Goal: Task Accomplishment & Management: Manage account settings

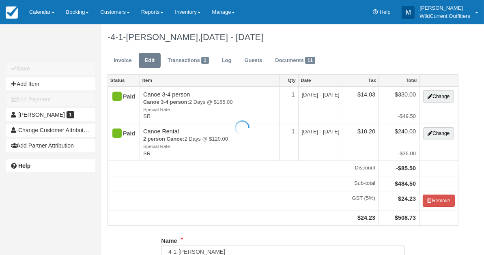
click at [33, 13] on div at bounding box center [242, 127] width 484 height 255
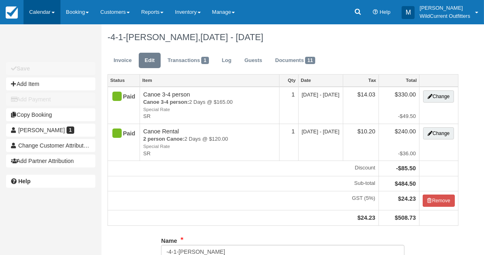
click at [33, 13] on link "Calendar" at bounding box center [42, 12] width 37 height 24
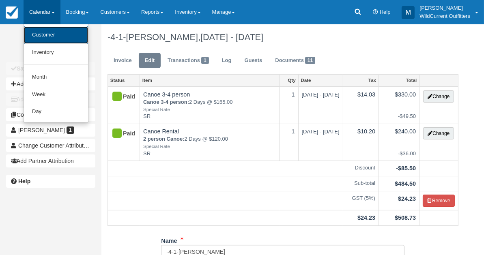
click at [37, 31] on link "Customer" at bounding box center [56, 34] width 64 height 17
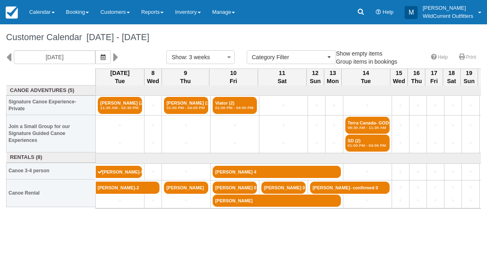
select select
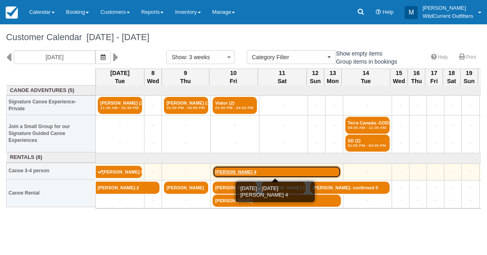
click at [230, 173] on link "John Sadler 4" at bounding box center [277, 172] width 128 height 12
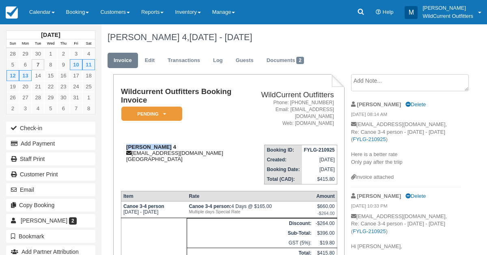
drag, startPoint x: 164, startPoint y: 139, endPoint x: 124, endPoint y: 140, distance: 39.8
click at [124, 144] on div "John Sadler 4 sadlergang@gmail.com Canada" at bounding box center [182, 153] width 122 height 18
copy strong "John Sadler 4"
click at [44, 7] on link "Calendar" at bounding box center [42, 12] width 37 height 24
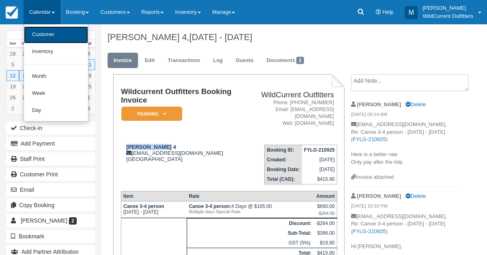
click at [45, 37] on link "Customer" at bounding box center [56, 34] width 64 height 17
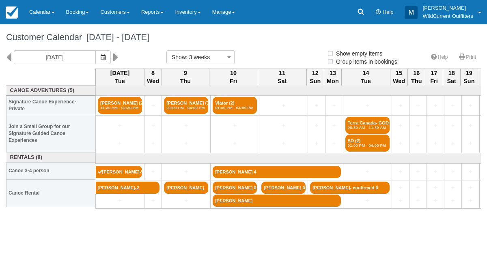
select select
click at [105, 57] on icon "button" at bounding box center [103, 57] width 5 height 6
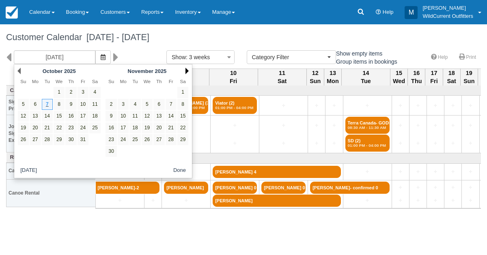
click at [188, 70] on link "Next" at bounding box center [186, 71] width 3 height 6
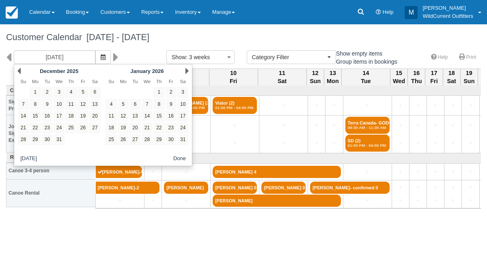
click at [188, 70] on link "Next" at bounding box center [186, 71] width 3 height 6
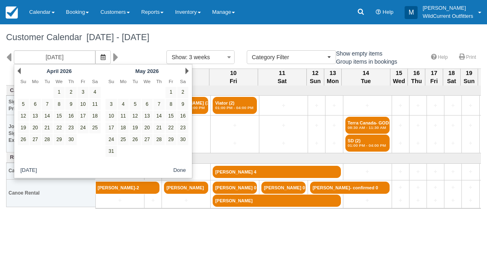
click at [188, 70] on link "Next" at bounding box center [186, 71] width 3 height 6
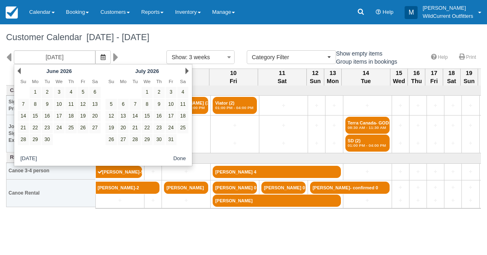
click at [188, 70] on link "Next" at bounding box center [186, 71] width 3 height 6
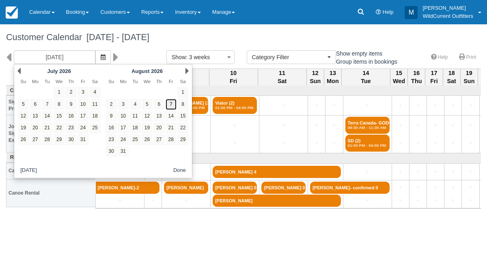
click at [171, 101] on link "7" at bounding box center [170, 104] width 11 height 11
type input "08/07/26"
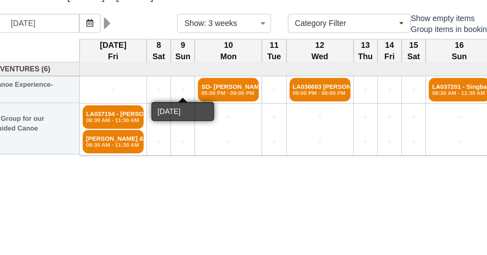
scroll to position [0, 1]
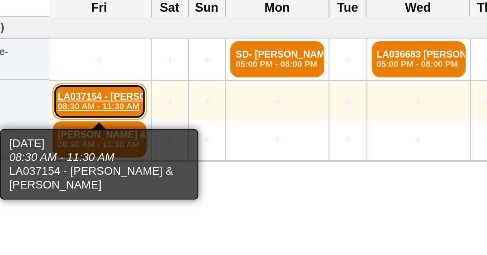
click at [126, 125] on em "08:30 AM - 11:30 AM" at bounding box center [118, 127] width 39 height 5
